Goal: Task Accomplishment & Management: Manage account settings

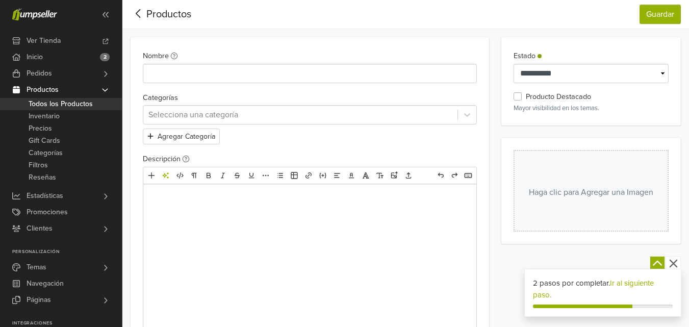
click at [135, 14] on icon at bounding box center [139, 13] width 16 height 13
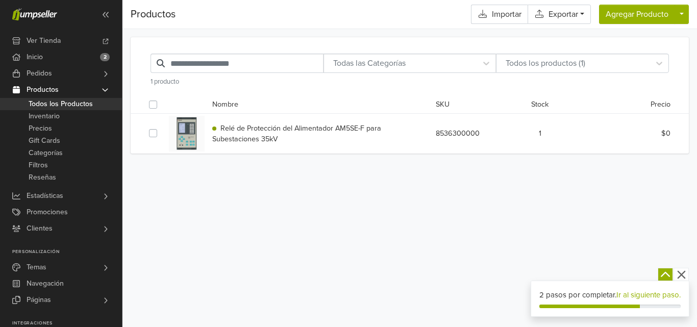
click at [287, 233] on div "Productos Importar Exportar CSV para Excel CSV Agregar Producto Físico Digital …" at bounding box center [409, 163] width 574 height 327
click at [251, 133] on div "Relé de Protección del Alimentador AM5SE-F para Subestaciones 35kV" at bounding box center [315, 134] width 223 height 22
click at [275, 127] on span "Relé de Protección del Alimentador AM5SE-F para Subestaciones 35kV" at bounding box center [297, 134] width 171 height 20
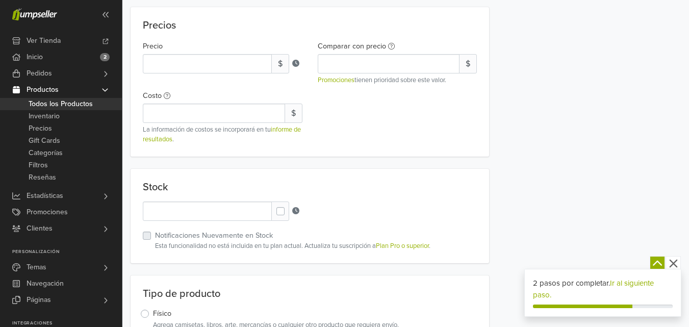
scroll to position [714, 0]
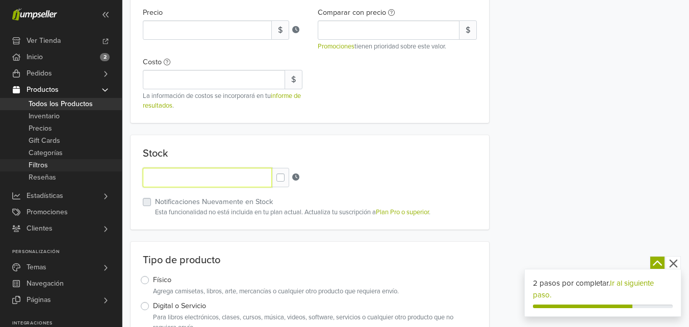
drag, startPoint x: 190, startPoint y: 178, endPoint x: 102, endPoint y: 163, distance: 88.4
click at [102, 163] on div "Ver Tienda Inicio 2 Pedidos Todos los Pedidos Beta" at bounding box center [344, 274] width 689 height 1977
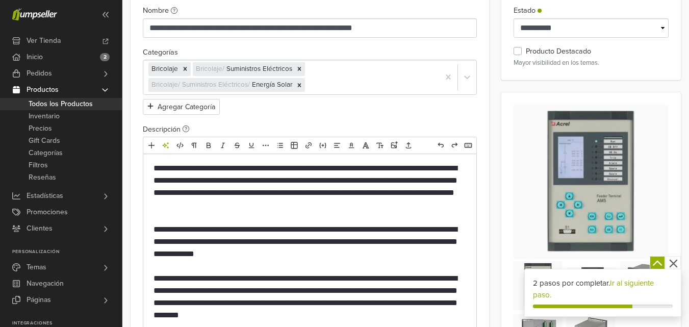
scroll to position [0, 0]
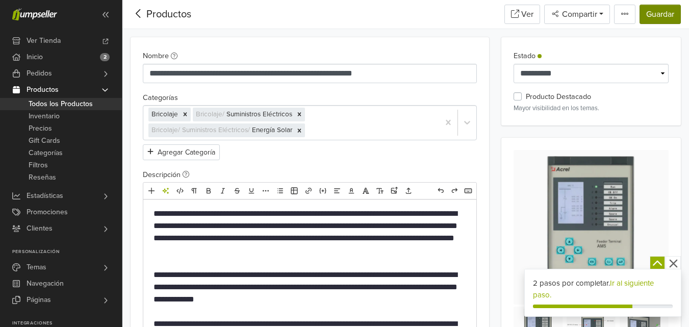
type input "*"
click at [660, 11] on button "Guardar" at bounding box center [659, 14] width 41 height 19
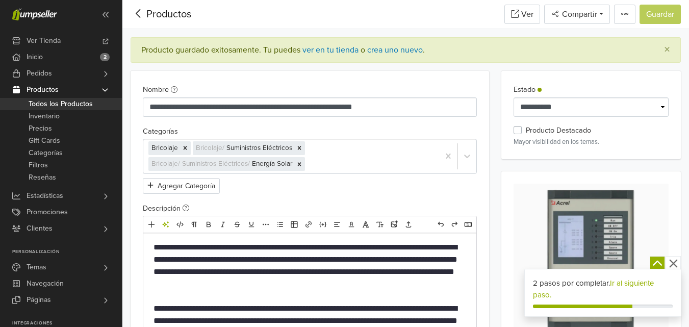
click at [136, 15] on icon at bounding box center [139, 13] width 16 height 13
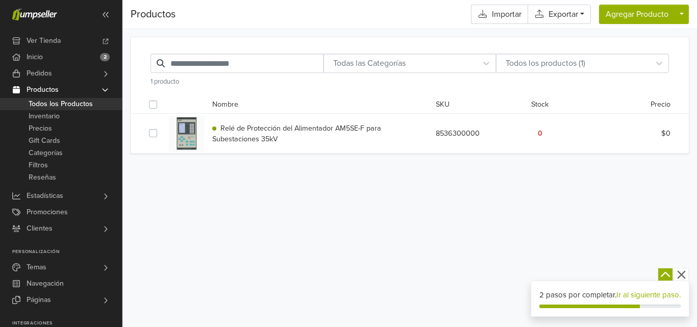
click at [664, 268] on icon "button" at bounding box center [665, 274] width 13 height 13
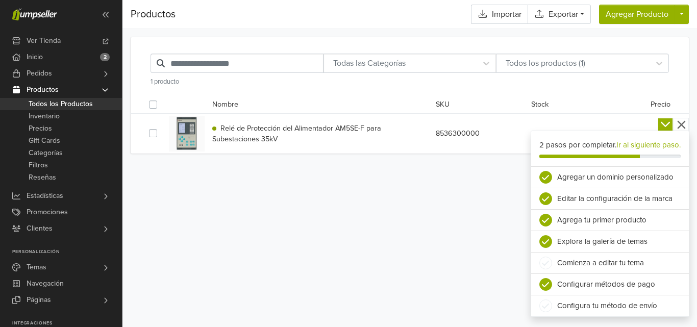
click at [459, 242] on div "Productos Importar Exportar CSV para Excel CSV Agregar Producto Físico Digital …" at bounding box center [409, 163] width 574 height 327
click at [661, 118] on icon "button" at bounding box center [665, 124] width 13 height 13
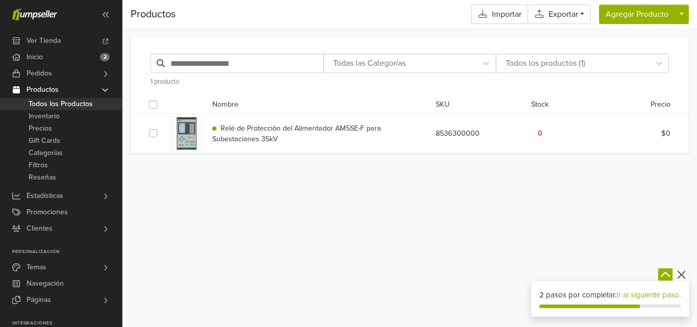
click at [663, 268] on icon "button" at bounding box center [665, 274] width 13 height 13
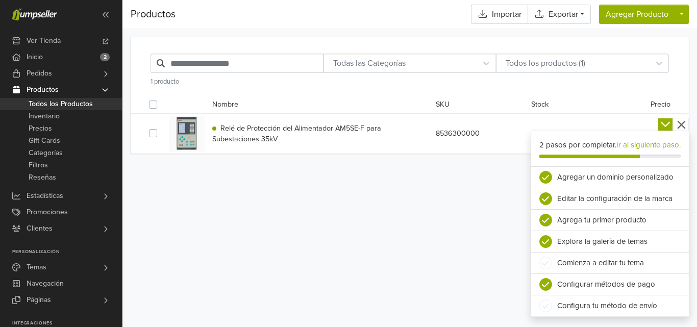
click at [597, 262] on li "Comienza a editar tu tema" at bounding box center [610, 262] width 158 height 21
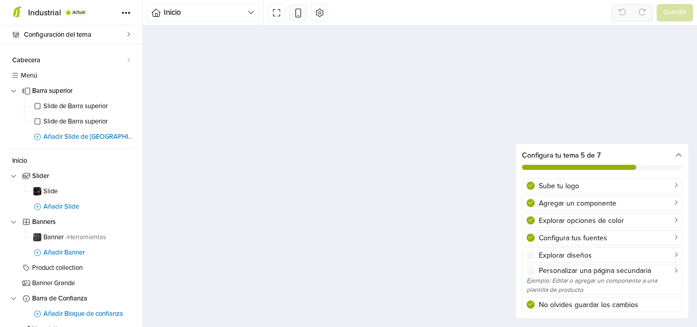
click at [297, 12] on icon at bounding box center [298, 12] width 9 height 9
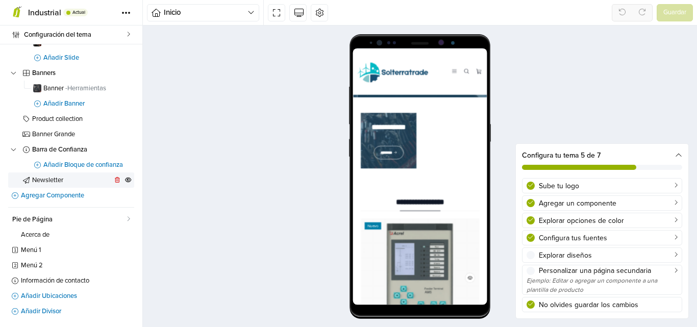
scroll to position [98, 0]
